Goal: Information Seeking & Learning: Understand process/instructions

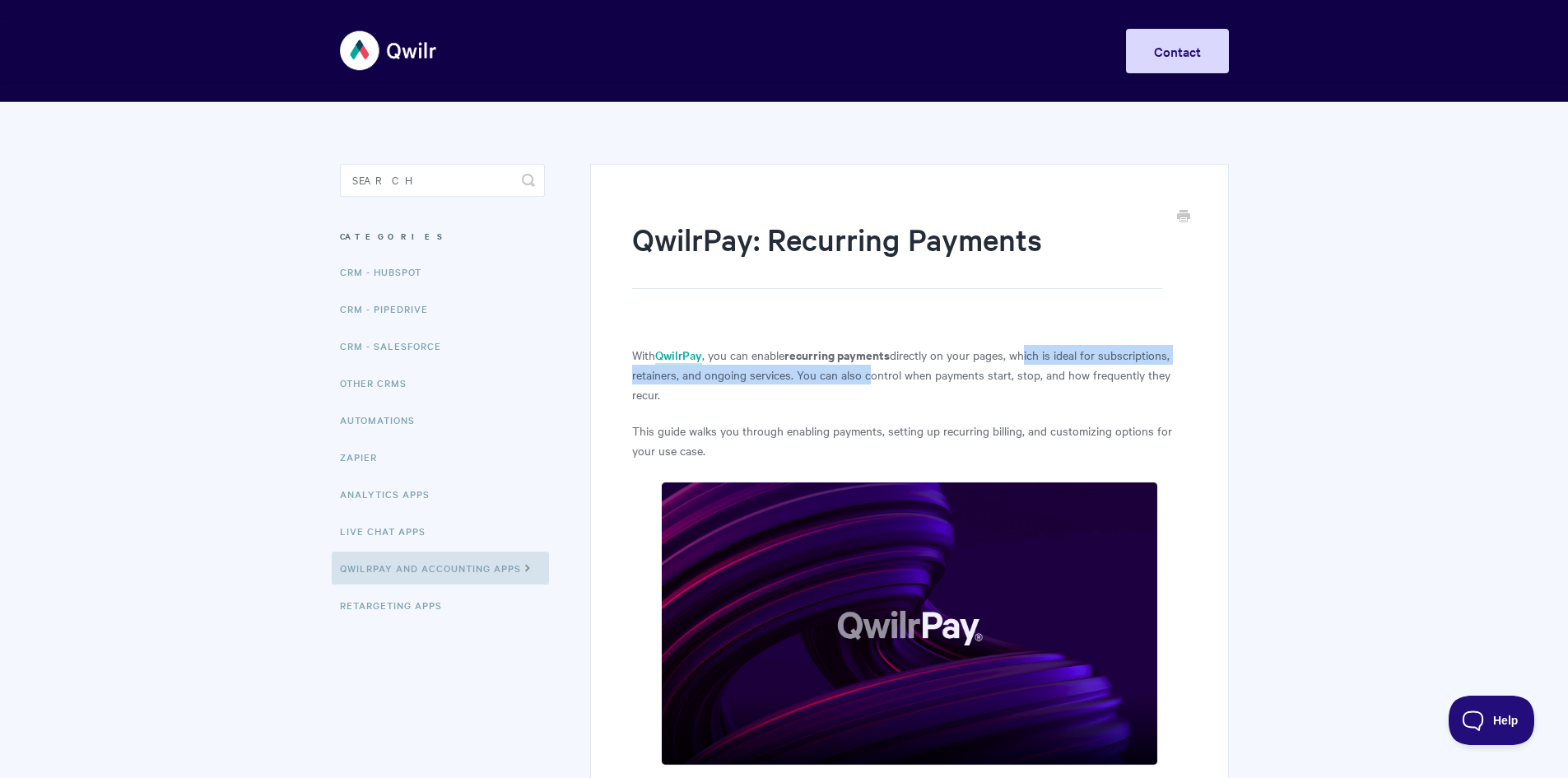
drag, startPoint x: 1024, startPoint y: 360, endPoint x: 862, endPoint y: 378, distance: 163.0
click at [862, 378] on p "With QwilrPay , you can enable recurring payments directly on your pages, which…" at bounding box center [909, 375] width 554 height 59
click at [886, 400] on p "With QwilrPay , you can enable recurring payments directly on your pages, which…" at bounding box center [909, 375] width 554 height 59
drag, startPoint x: 894, startPoint y: 377, endPoint x: 1165, endPoint y: 383, distance: 271.1
click at [1165, 383] on p "With QwilrPay , you can enable recurring payments directly on your pages, which…" at bounding box center [909, 375] width 554 height 59
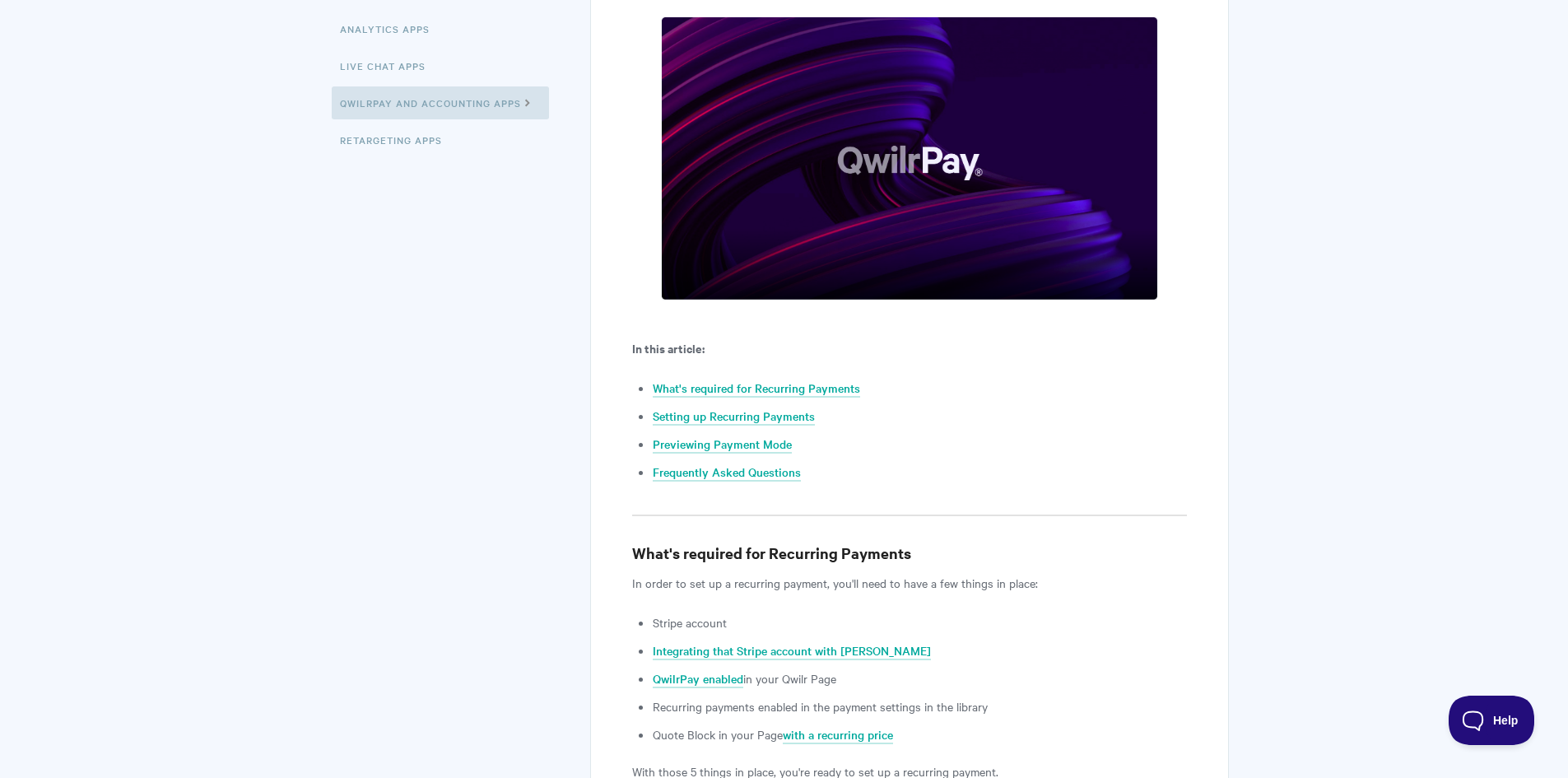
scroll to position [494, 0]
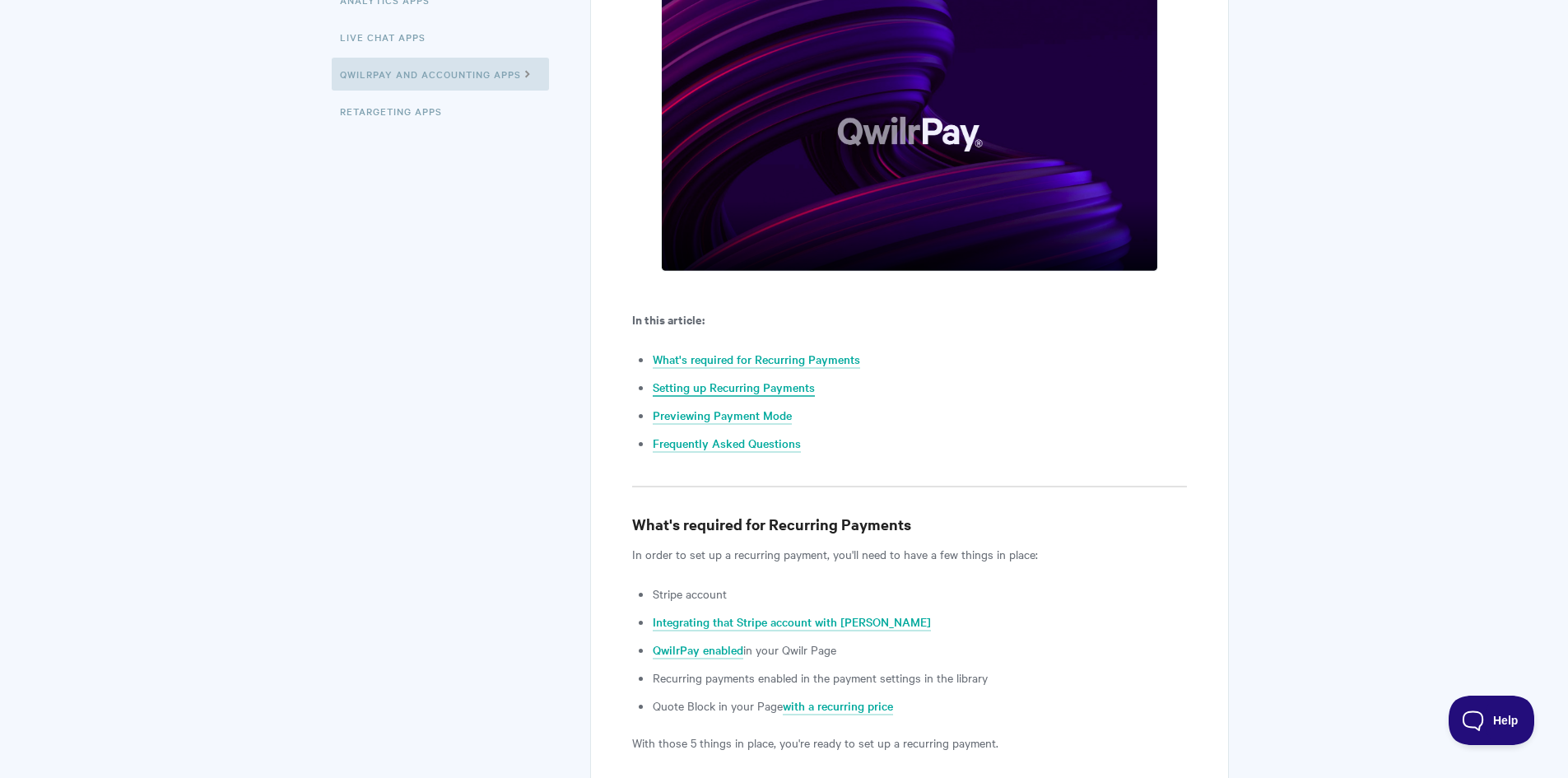
click at [753, 393] on link "Setting up Recurring Payments" at bounding box center [733, 388] width 162 height 19
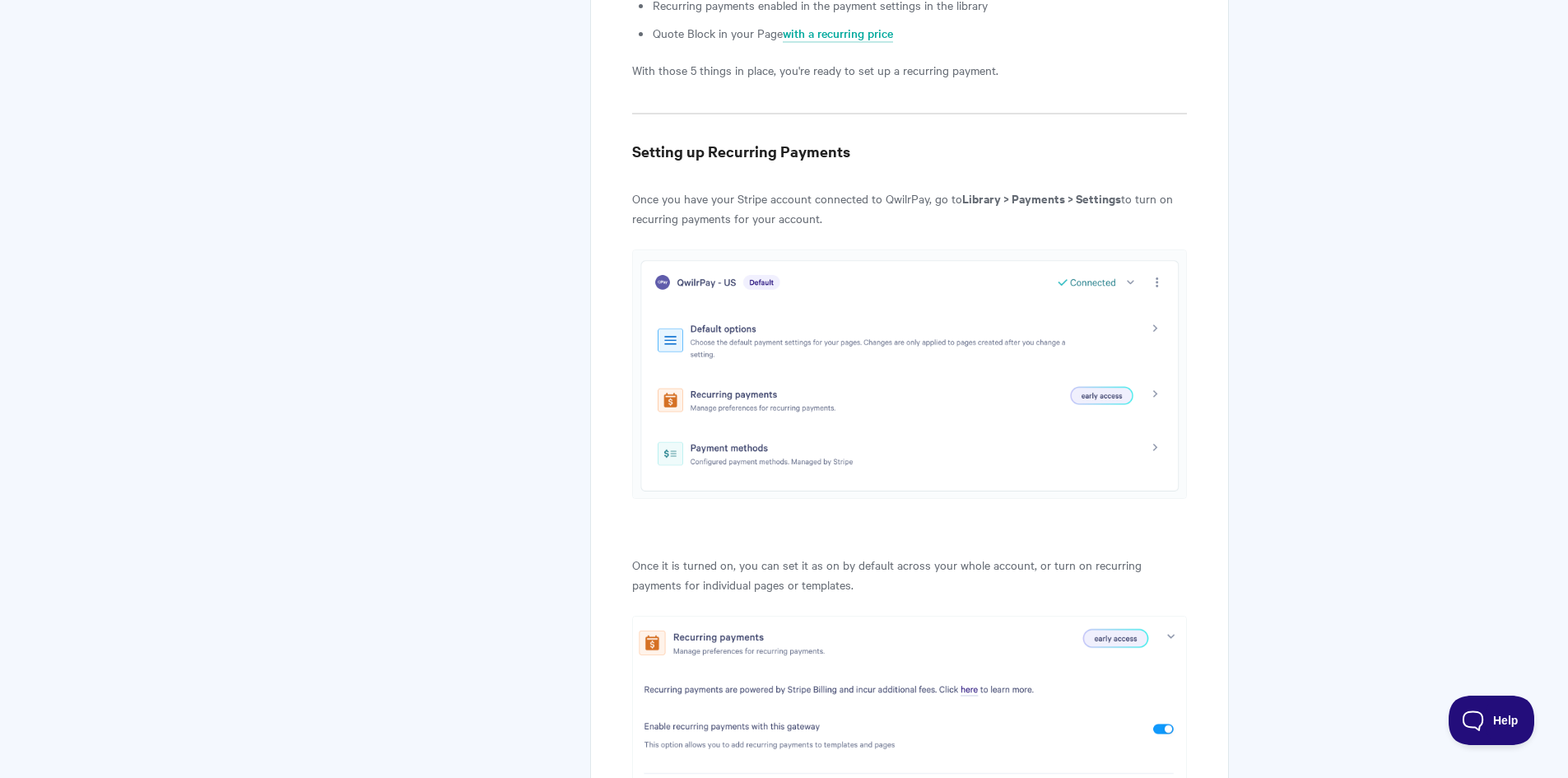
scroll to position [1142, 0]
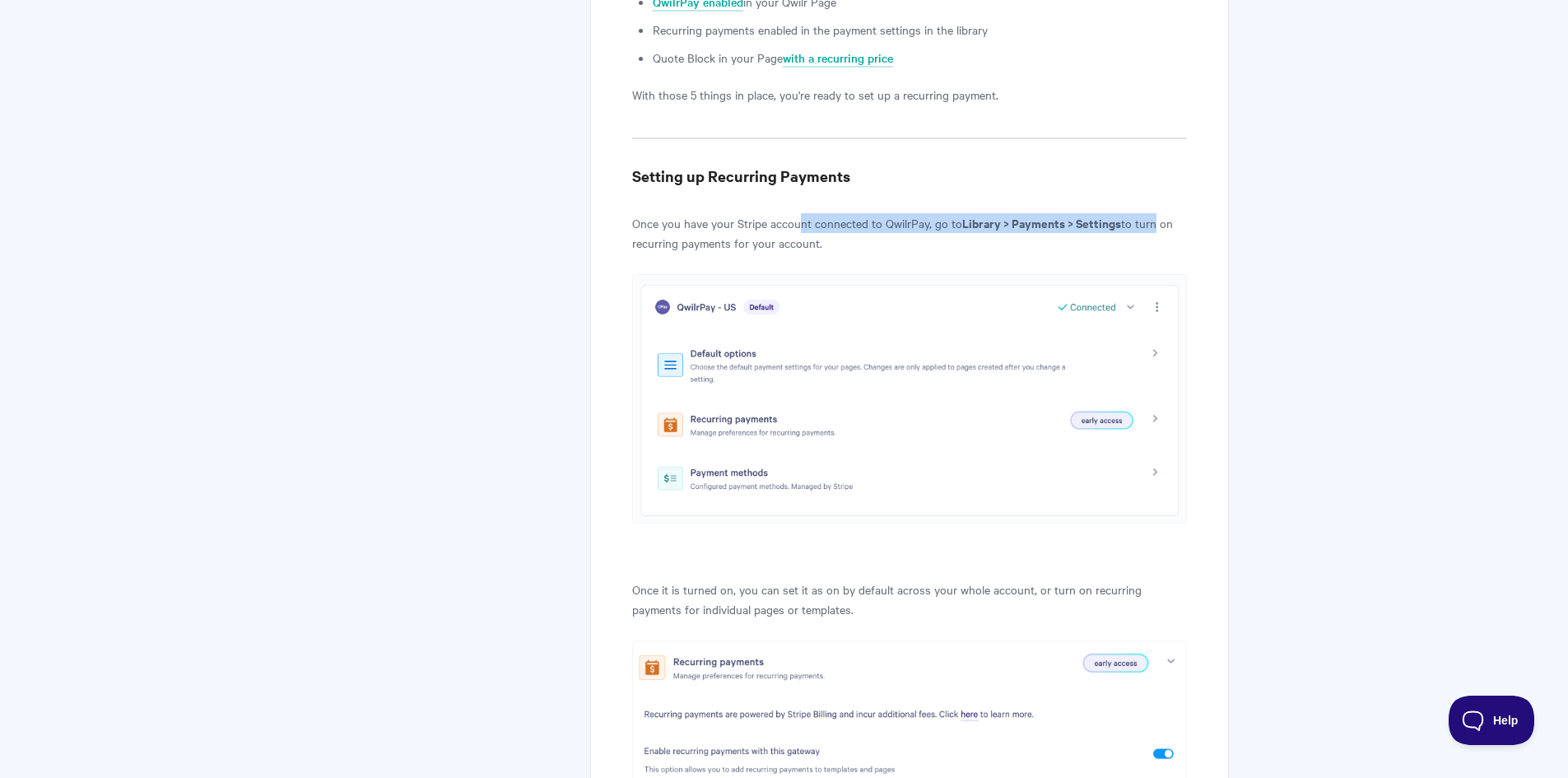
drag, startPoint x: 803, startPoint y: 222, endPoint x: 1161, endPoint y: 233, distance: 358.2
click at [1155, 233] on p "Once you have your Stripe account connected to QwilrPay, go to Library > Paymen…" at bounding box center [909, 232] width 554 height 40
click at [778, 226] on p "Once you have your Stripe account connected to QwilrPay, go to Library > Paymen…" at bounding box center [909, 232] width 554 height 40
drag, startPoint x: 656, startPoint y: 244, endPoint x: 847, endPoint y: 249, distance: 191.1
click at [844, 248] on p "Once you have your Stripe account connected to QwilrPay, go to Library > Paymen…" at bounding box center [909, 232] width 554 height 40
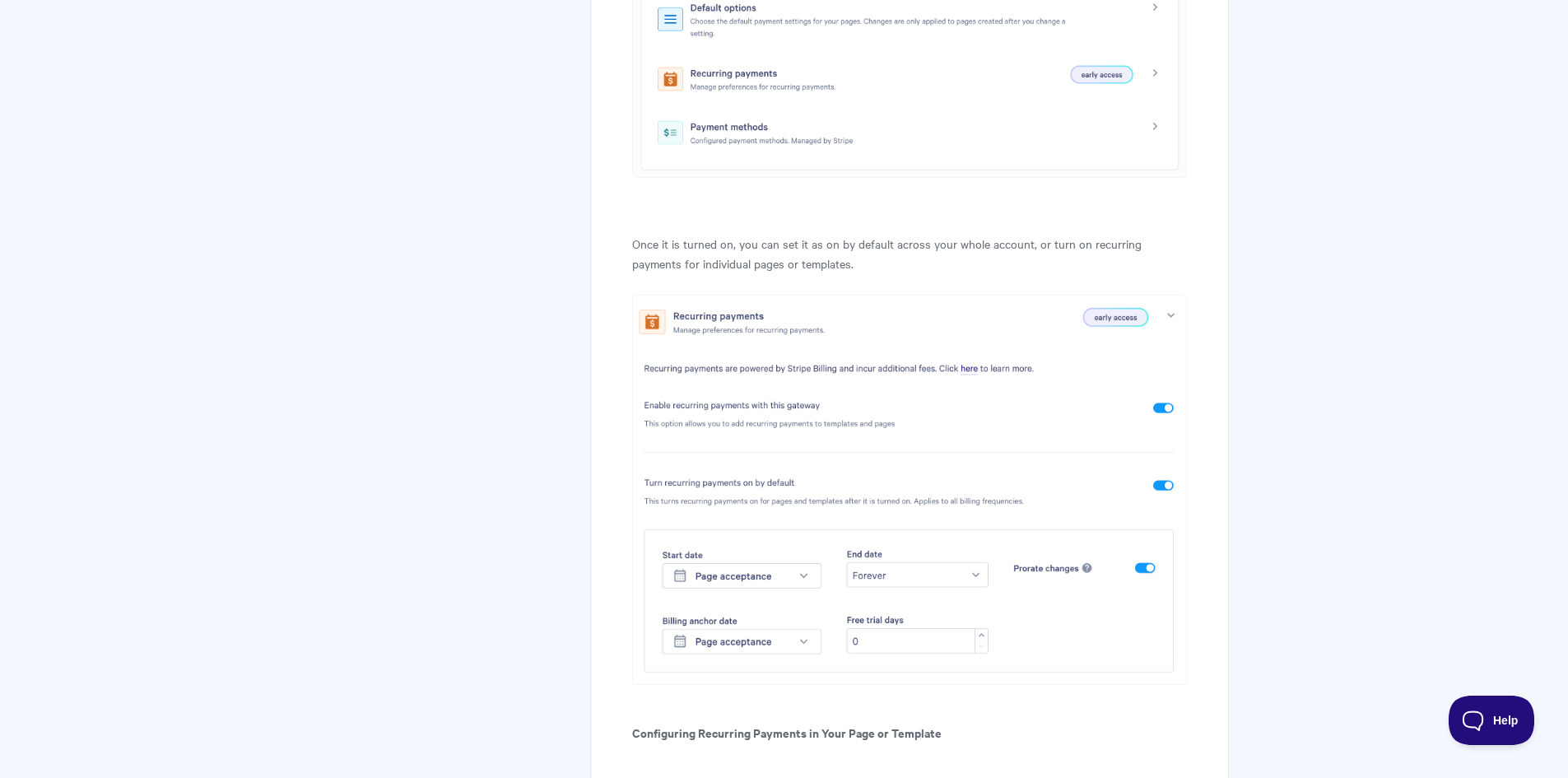
scroll to position [1554, 0]
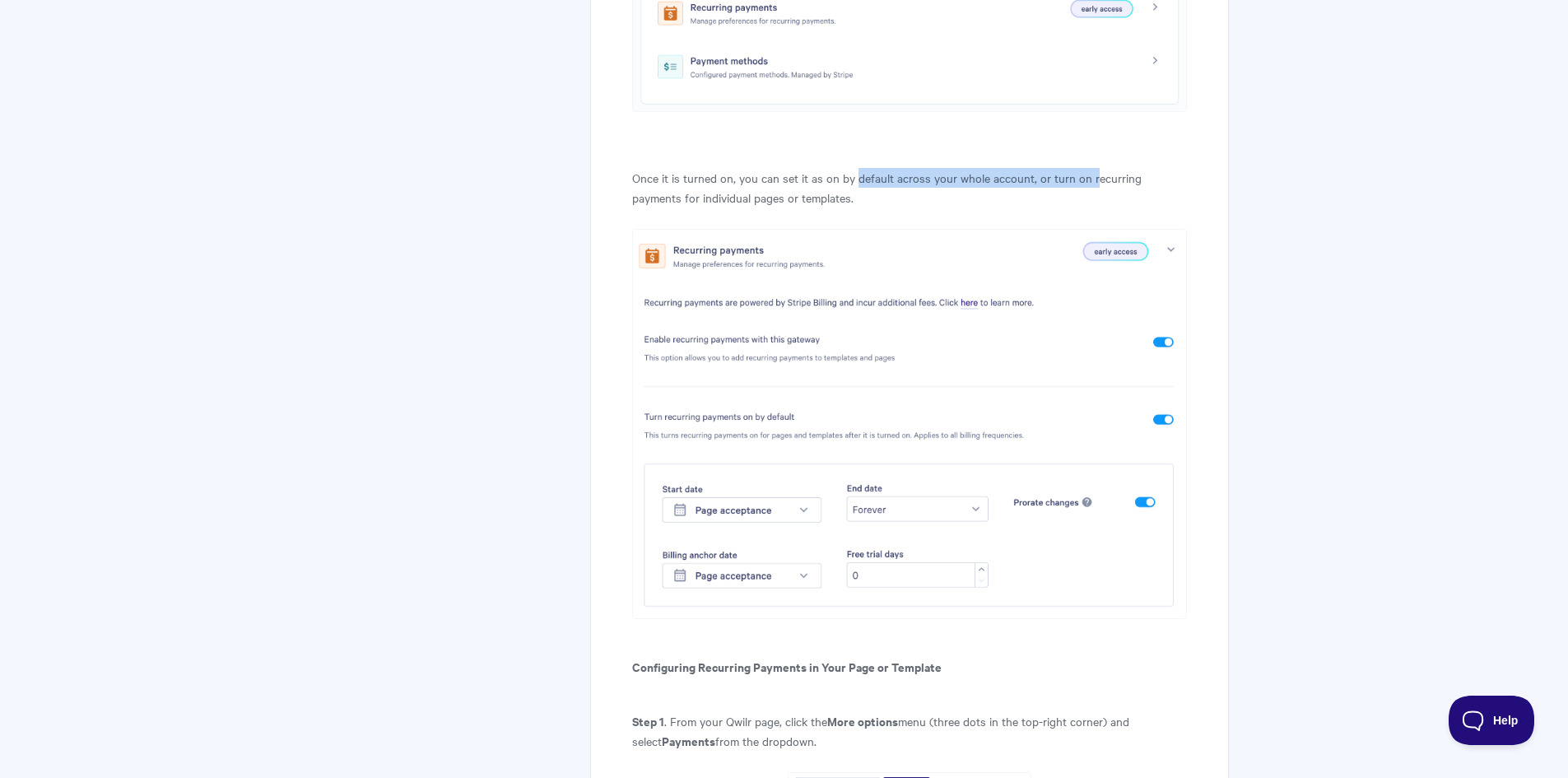
drag, startPoint x: 856, startPoint y: 181, endPoint x: 1091, endPoint y: 182, distance: 235.0
click at [1091, 182] on p "Once it is turned on, you can set it as on by default across your whole account…" at bounding box center [909, 187] width 554 height 40
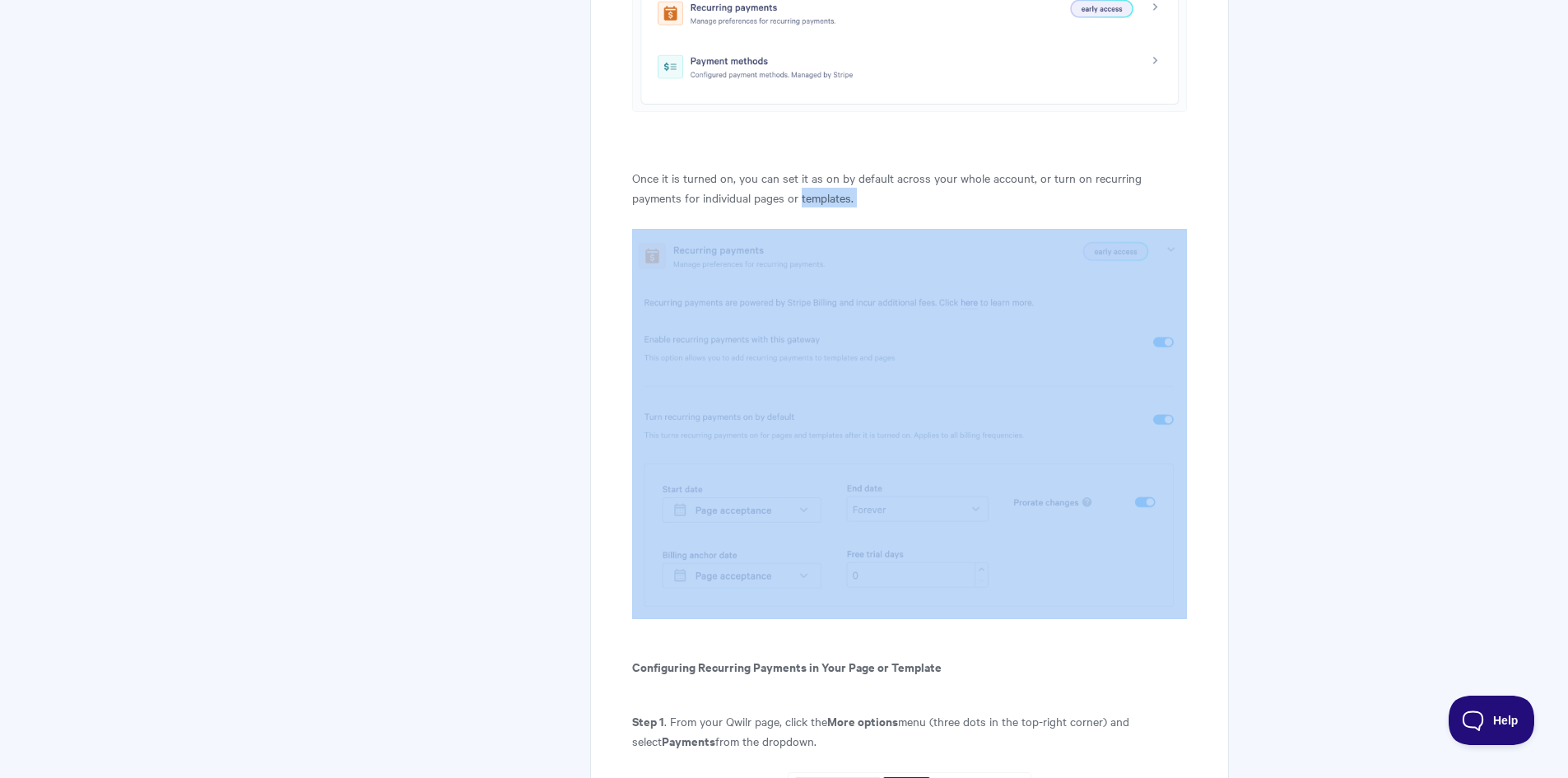
drag, startPoint x: 801, startPoint y: 193, endPoint x: 850, endPoint y: 208, distance: 51.2
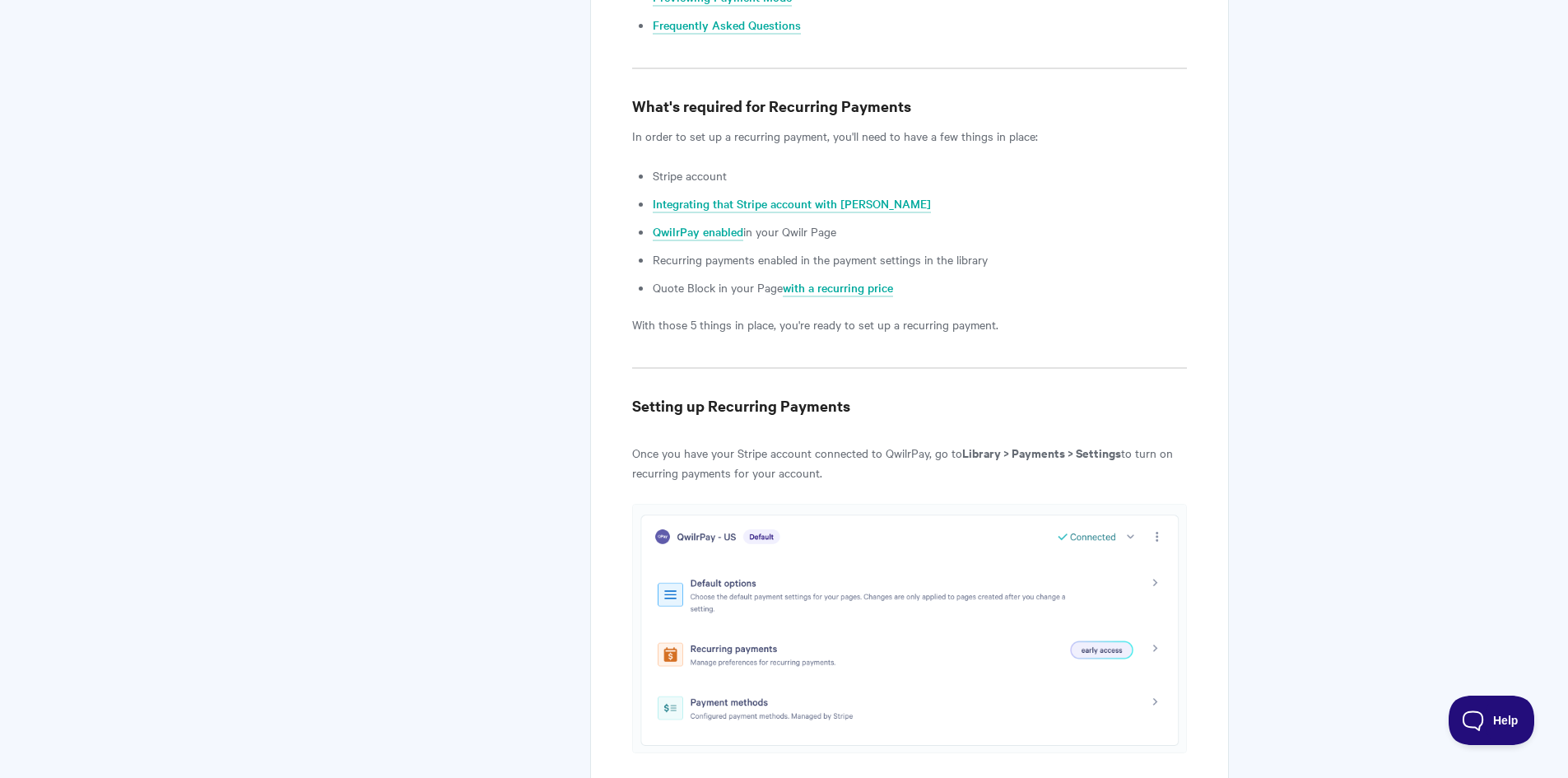
scroll to position [895, 0]
